Goal: Task Accomplishment & Management: Use online tool/utility

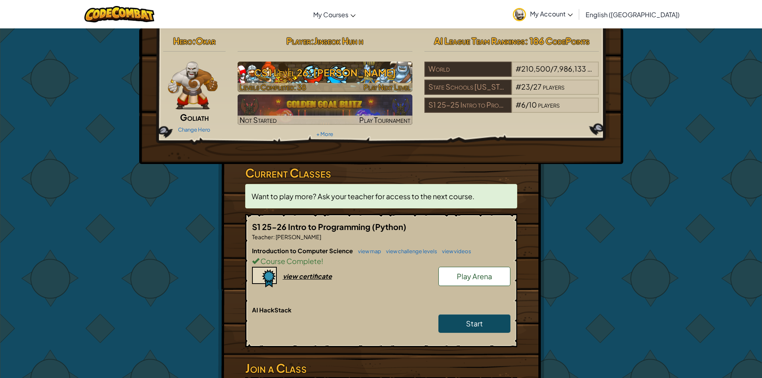
click at [392, 84] on span "Play Next Level" at bounding box center [387, 86] width 47 height 9
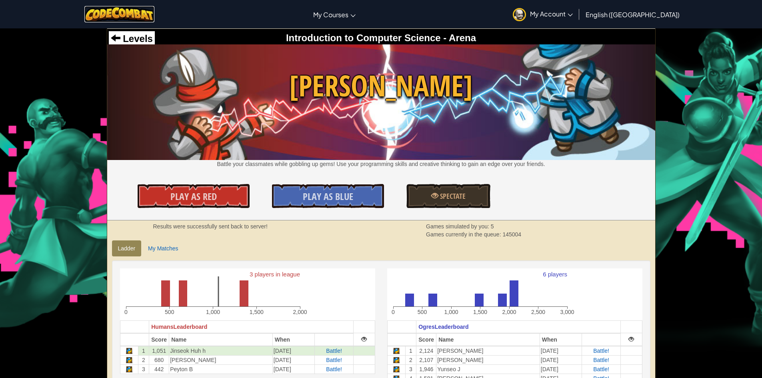
click at [122, 14] on img at bounding box center [119, 14] width 70 height 16
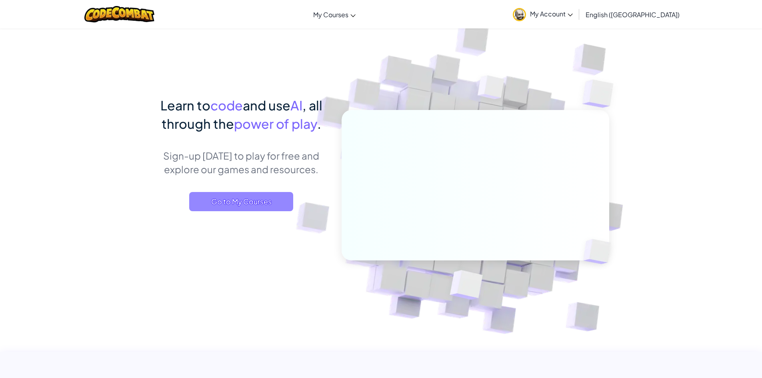
click at [203, 199] on span "Go to My Courses" at bounding box center [241, 201] width 104 height 19
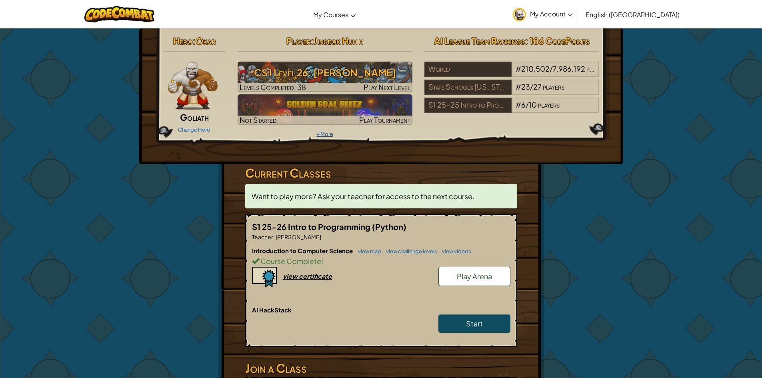
drag, startPoint x: 319, startPoint y: 125, endPoint x: 322, endPoint y: 131, distance: 6.3
click at [322, 131] on div "Player : [PERSON_NAME] h CS1 Level 26: Wakka Maul Levels Completed: 38 Play Nex…" at bounding box center [325, 86] width 187 height 108
click at [322, 131] on link "+ More" at bounding box center [325, 134] width 17 height 6
